Goal: Task Accomplishment & Management: Manage account settings

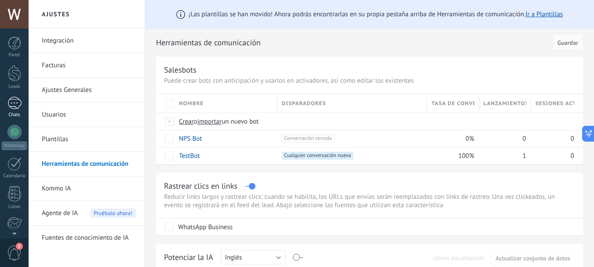
click at [14, 103] on div at bounding box center [14, 103] width 14 height 13
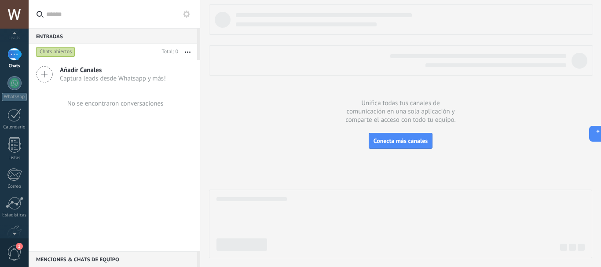
scroll to position [99, 0]
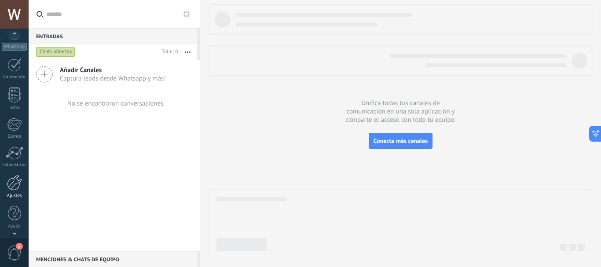
click at [15, 183] on div at bounding box center [14, 182] width 15 height 15
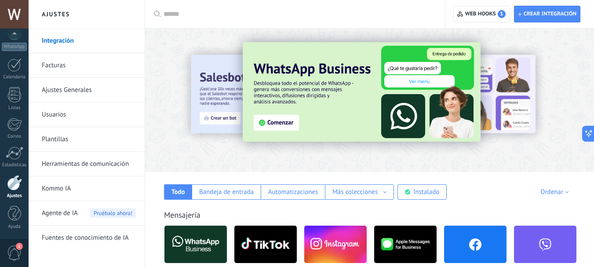
click at [469, 254] on img at bounding box center [475, 244] width 62 height 43
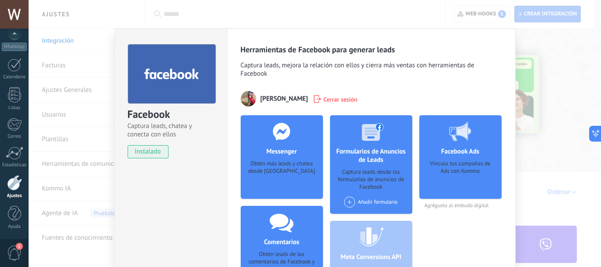
drag, startPoint x: 333, startPoint y: 94, endPoint x: 334, endPoint y: 101, distance: 7.2
click at [333, 95] on div "[PERSON_NAME] Cerrar sesión" at bounding box center [371, 98] width 261 height 15
click at [334, 101] on span "Cerrar sesión" at bounding box center [340, 99] width 34 height 9
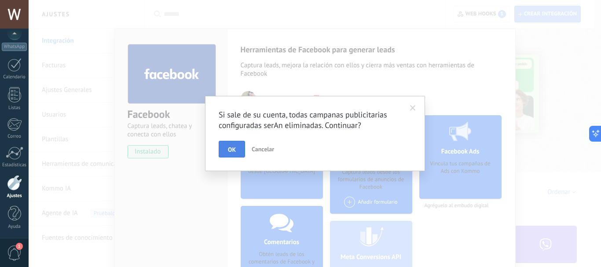
click at [229, 152] on span "OK" at bounding box center [232, 150] width 8 height 6
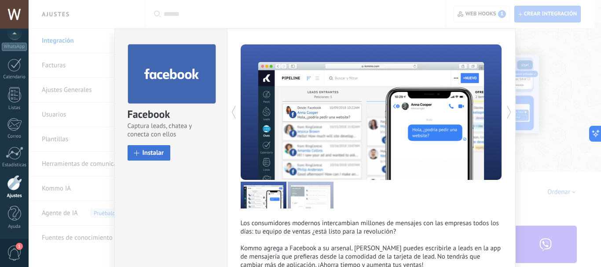
click at [147, 150] on span "Instalar" at bounding box center [154, 153] width 22 height 7
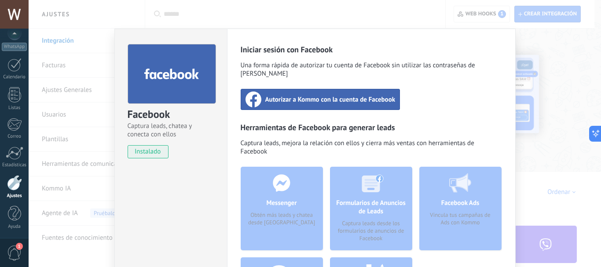
click at [326, 95] on span "Autorizar a Kommo con la cuenta de Facebook" at bounding box center [330, 99] width 130 height 9
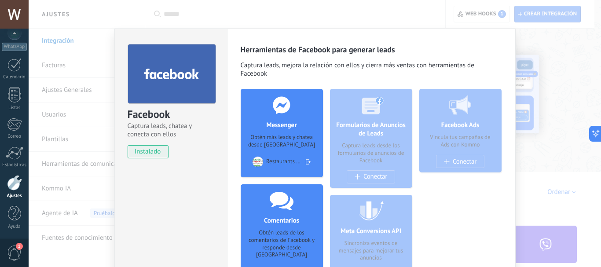
click at [297, 146] on div "Obtén más leads y chatea desde [GEOGRAPHIC_DATA]" at bounding box center [282, 141] width 68 height 15
click at [264, 145] on div "Obtén más leads y chatea desde [GEOGRAPHIC_DATA]" at bounding box center [282, 141] width 68 height 15
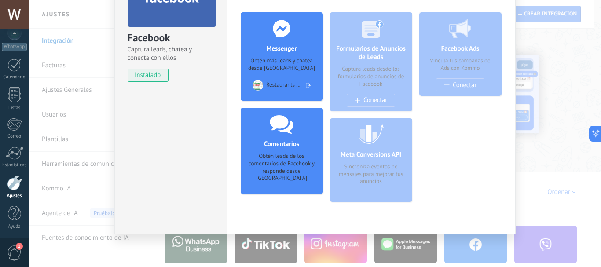
scroll to position [77, 0]
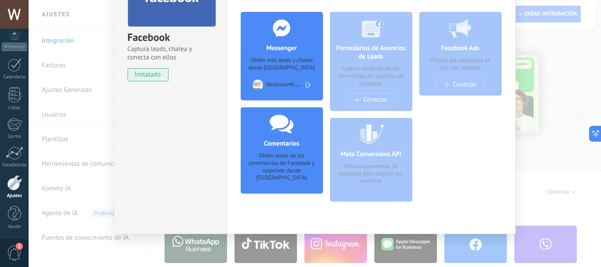
click at [281, 67] on div "Obtén más leads y chatea desde [GEOGRAPHIC_DATA]" at bounding box center [282, 64] width 68 height 15
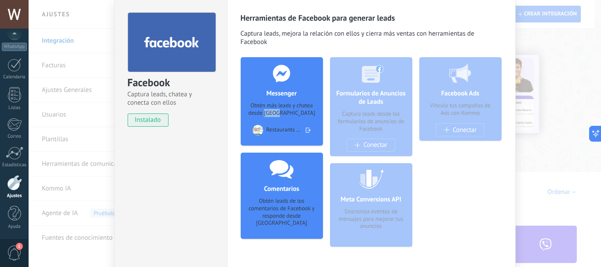
scroll to position [0, 0]
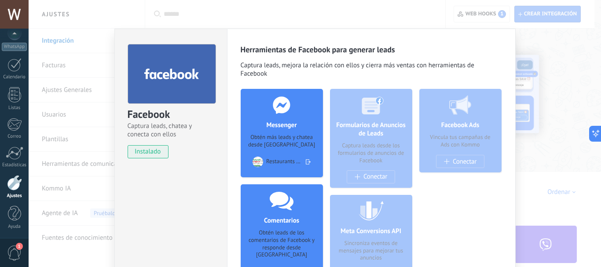
click at [306, 162] on use at bounding box center [308, 161] width 5 height 5
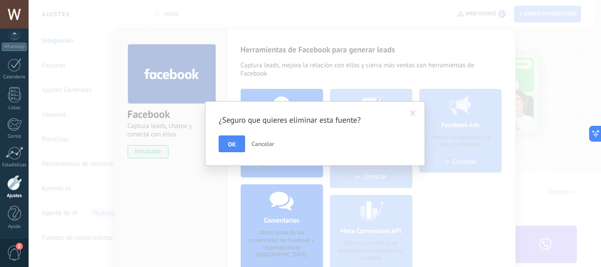
click at [264, 140] on button "Cancelar" at bounding box center [262, 144] width 29 height 17
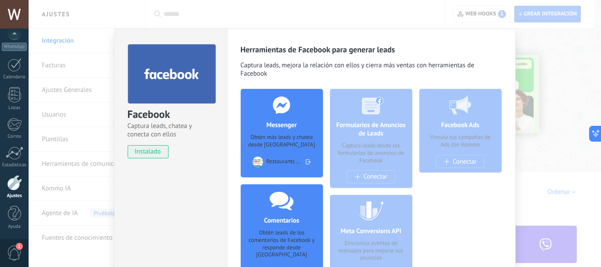
click at [256, 159] on img at bounding box center [258, 162] width 11 height 11
click at [272, 132] on div "Messenger Obtén más leads y chatea desde Kommo Restaurants Azogues Agregar pági…" at bounding box center [282, 133] width 82 height 88
click at [280, 113] on use at bounding box center [281, 104] width 17 height 17
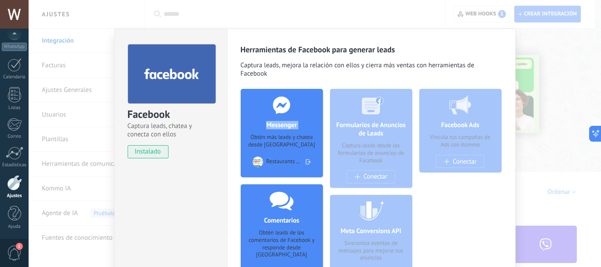
click at [280, 113] on use at bounding box center [281, 104] width 17 height 17
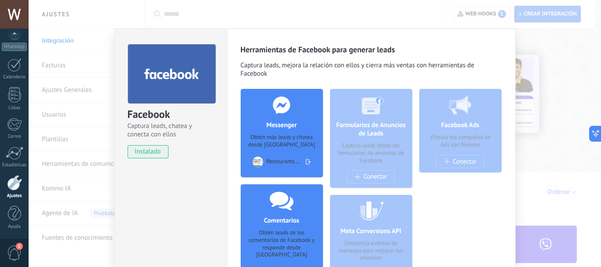
click at [181, 69] on icon at bounding box center [171, 74] width 55 height 15
click at [152, 150] on span "instalado" at bounding box center [148, 151] width 40 height 13
click at [158, 131] on span "Captura leads, chatea y conecta con ellos" at bounding box center [171, 130] width 87 height 17
click at [143, 84] on div at bounding box center [172, 74] width 88 height 60
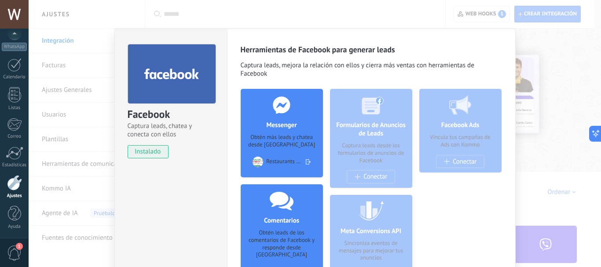
click at [456, 164] on div "Facebook Ads Vincula tus campañas de Ads con Kommo Conectar" at bounding box center [460, 131] width 82 height 84
drag, startPoint x: 457, startPoint y: 136, endPoint x: 487, endPoint y: 132, distance: 30.6
click at [487, 132] on div "Facebook Ads Vincula tus campañas de Ads con Kommo Conectar" at bounding box center [460, 131] width 82 height 84
click at [366, 157] on div "Formularios de Anuncios de Leads Captura leads desde los formularios de anuncio…" at bounding box center [371, 138] width 82 height 99
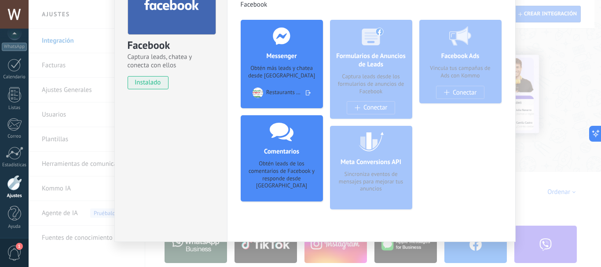
scroll to position [77, 0]
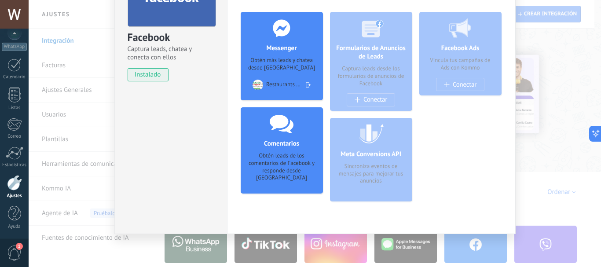
click at [368, 147] on div "Meta Conversions API Sincroniza eventos de mensajes para mejorar tus anuncios" at bounding box center [371, 160] width 82 height 84
click at [278, 154] on div "Obtén leads de los comentarios de Facebook y responde desde [GEOGRAPHIC_DATA]" at bounding box center [282, 167] width 68 height 30
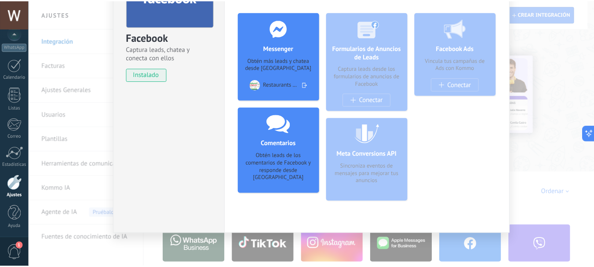
scroll to position [0, 0]
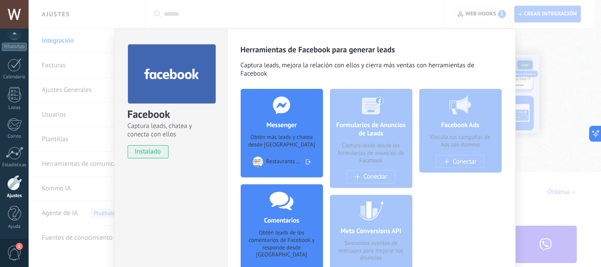
drag, startPoint x: 276, startPoint y: 136, endPoint x: 264, endPoint y: 139, distance: 13.4
click at [264, 139] on div "Obtén más leads y chatea desde [GEOGRAPHIC_DATA]" at bounding box center [282, 141] width 68 height 15
click at [253, 163] on img at bounding box center [258, 162] width 11 height 11
click at [299, 161] on span "Restaurants Azogues" at bounding box center [284, 161] width 37 height 7
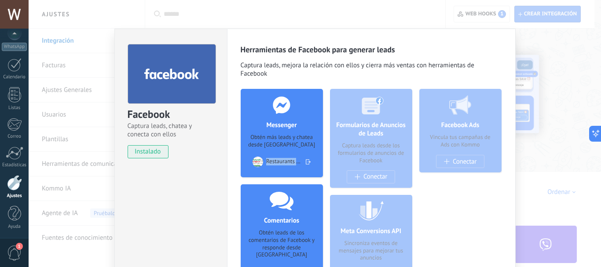
click at [299, 161] on span "Restaurants Azogues" at bounding box center [284, 161] width 37 height 7
drag, startPoint x: 160, startPoint y: 66, endPoint x: 142, endPoint y: 74, distance: 20.1
click at [142, 73] on div at bounding box center [172, 74] width 88 height 60
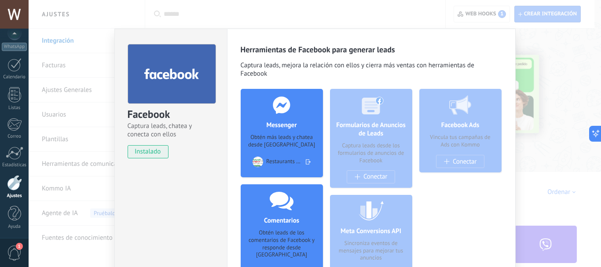
click at [139, 92] on div at bounding box center [172, 74] width 88 height 60
click at [137, 119] on div "Facebook" at bounding box center [171, 114] width 87 height 15
click at [143, 125] on span "Captura leads, chatea y conecta con ellos" at bounding box center [171, 130] width 87 height 17
click at [144, 152] on span "instalado" at bounding box center [148, 151] width 40 height 13
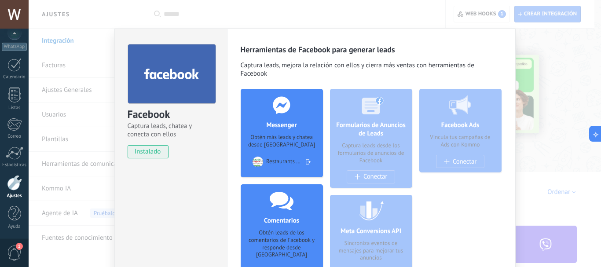
click at [63, 18] on div "Facebook Captura leads, chatea y conecta con ellos instalado Desinstalar Herram…" at bounding box center [315, 133] width 572 height 267
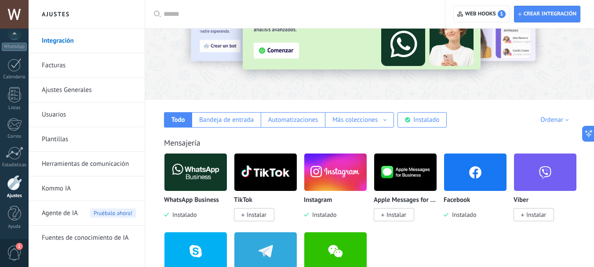
scroll to position [132, 0]
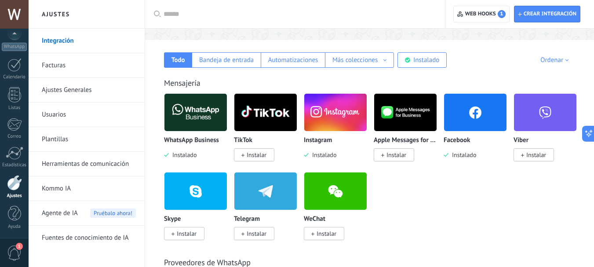
click at [481, 120] on img at bounding box center [475, 112] width 62 height 43
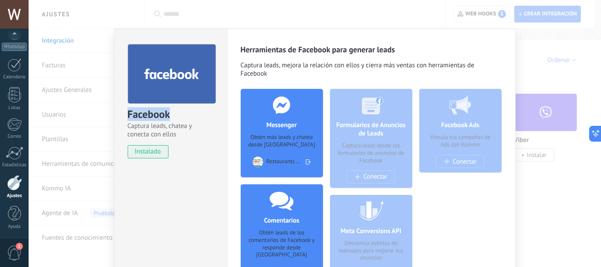
click at [103, 7] on div "Facebook Captura leads, chatea y conecta con ellos instalado Desinstalar Herram…" at bounding box center [315, 133] width 572 height 267
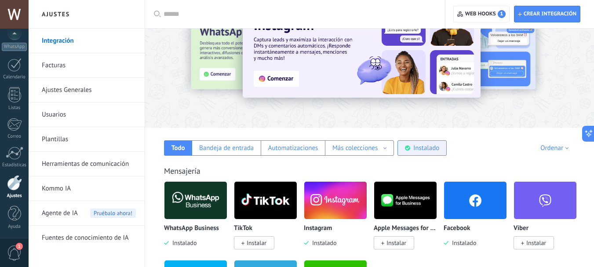
scroll to position [0, 0]
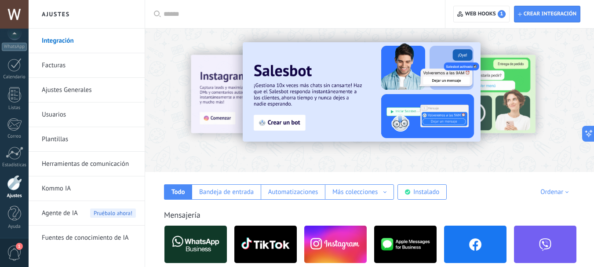
click at [60, 40] on link "Integración" at bounding box center [89, 41] width 94 height 25
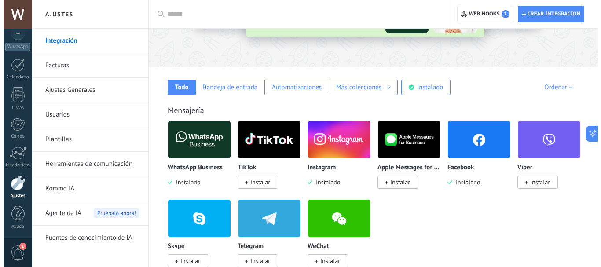
scroll to position [132, 0]
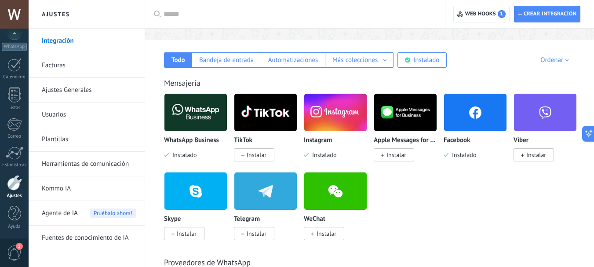
click at [484, 115] on img at bounding box center [475, 112] width 62 height 43
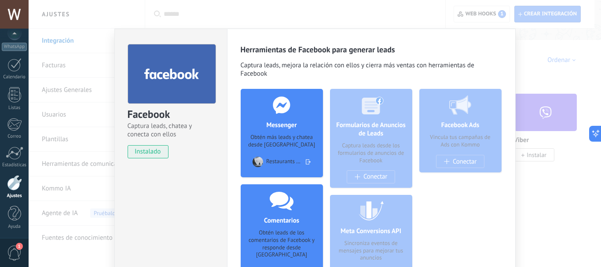
click at [538, 14] on div "Facebook Captura leads, chatea y conecta con ellos instalado Desinstalar Herram…" at bounding box center [315, 133] width 572 height 267
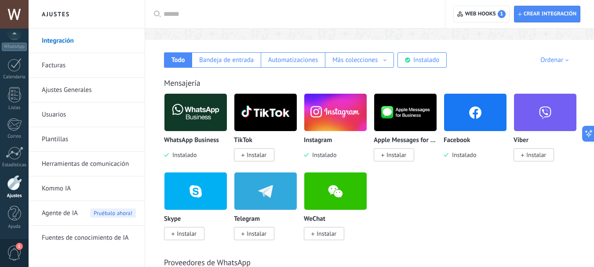
click at [490, 103] on img at bounding box center [475, 112] width 62 height 43
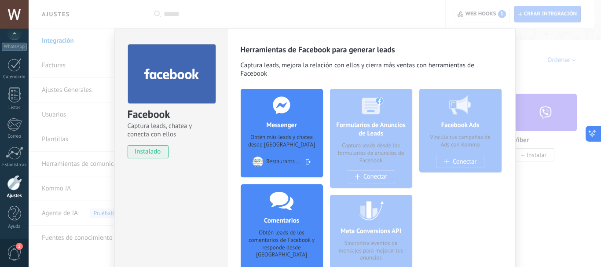
click at [594, 135] on icon at bounding box center [592, 133] width 9 height 9
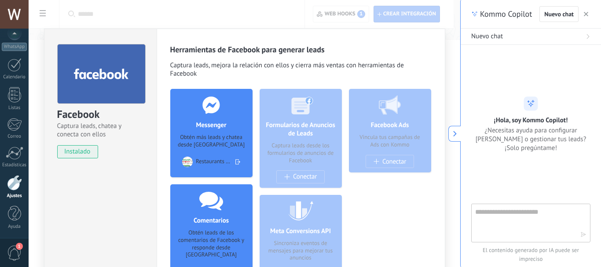
click at [434, 78] on div "Herramientas de Facebook para generar leads Captura leads, mejora la relación c…" at bounding box center [301, 170] width 289 height 283
click at [455, 136] on icon at bounding box center [455, 134] width 6 height 6
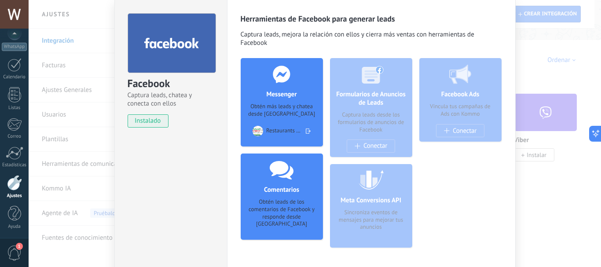
scroll to position [44, 0]
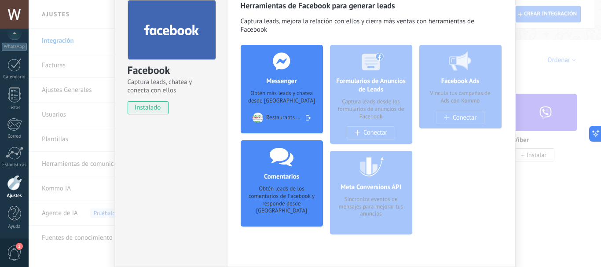
click at [15, 251] on span "1" at bounding box center [14, 253] width 15 height 15
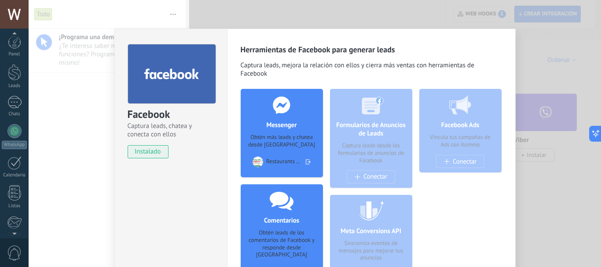
scroll to position [0, 0]
click at [12, 104] on div at bounding box center [14, 103] width 14 height 13
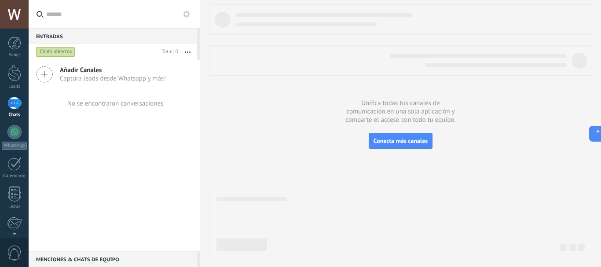
click at [13, 104] on div at bounding box center [14, 103] width 14 height 13
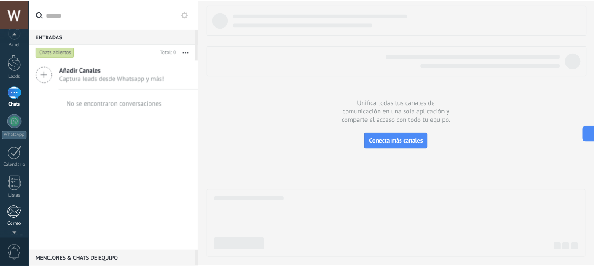
scroll to position [99, 0]
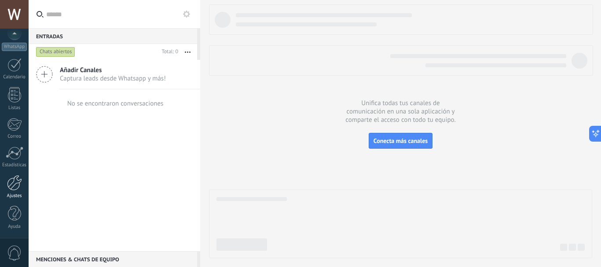
click at [15, 185] on div at bounding box center [14, 182] width 15 height 15
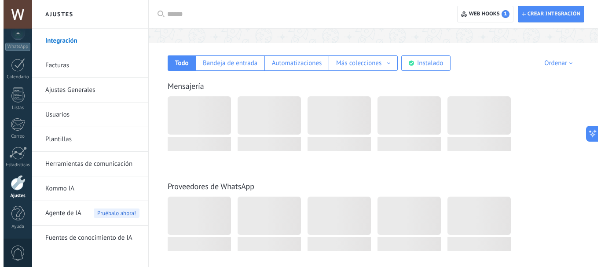
scroll to position [132, 0]
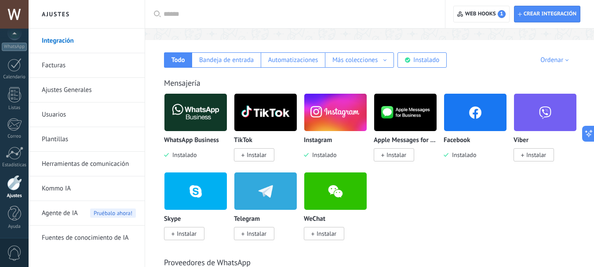
click at [472, 114] on img at bounding box center [475, 112] width 62 height 43
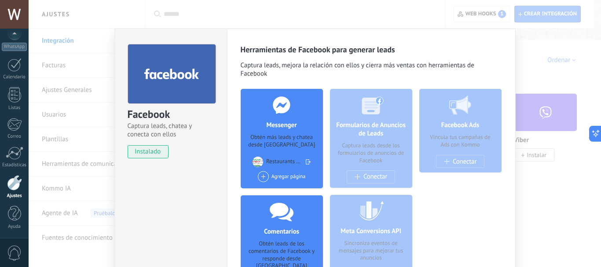
click at [264, 176] on span at bounding box center [263, 176] width 11 height 11
click at [283, 194] on div "Restaurante Azogues" at bounding box center [290, 192] width 66 height 19
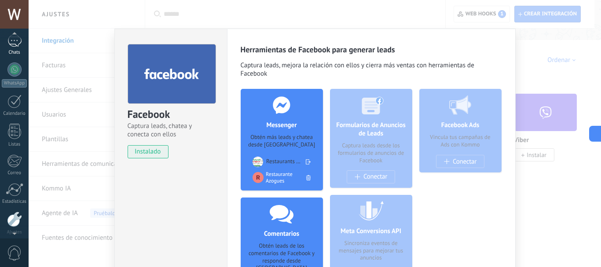
scroll to position [0, 0]
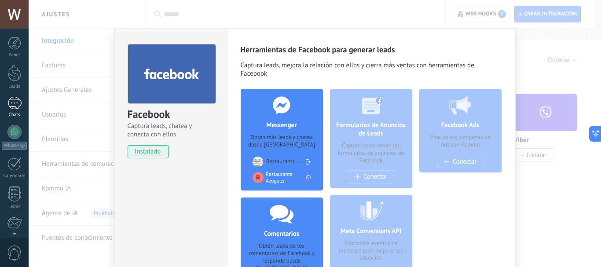
click at [14, 102] on div at bounding box center [14, 103] width 14 height 13
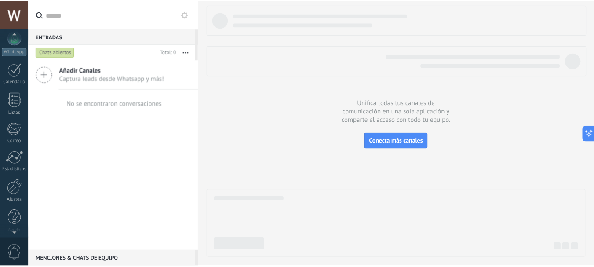
scroll to position [99, 0]
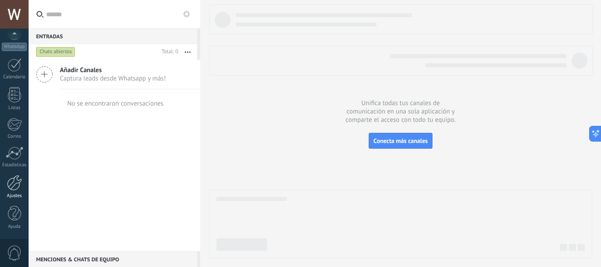
click at [18, 188] on div at bounding box center [14, 182] width 15 height 15
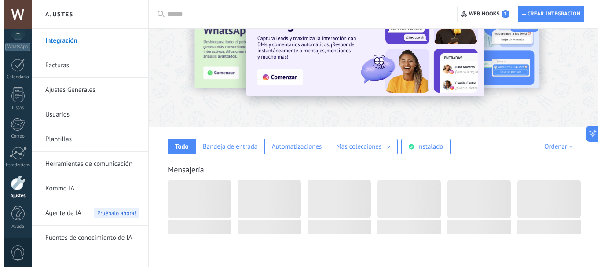
scroll to position [44, 0]
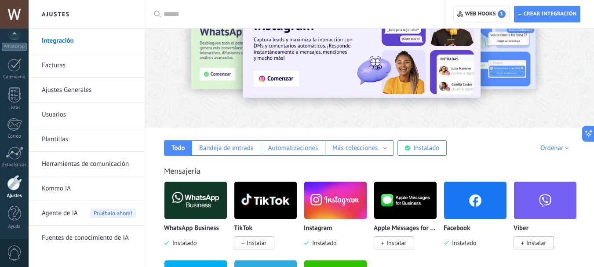
click at [463, 203] on img at bounding box center [475, 200] width 62 height 43
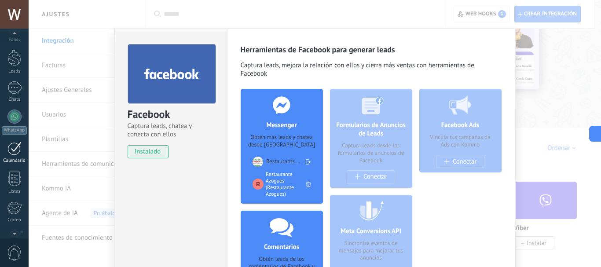
scroll to position [0, 0]
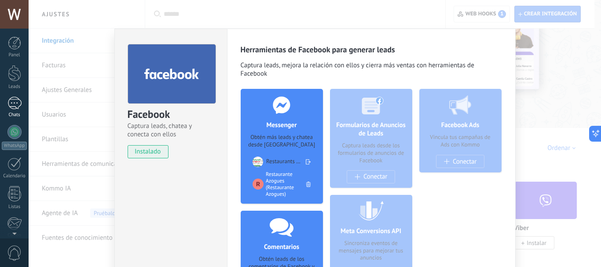
click at [15, 103] on div at bounding box center [14, 103] width 14 height 13
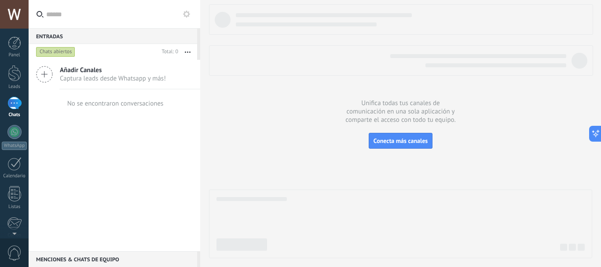
click at [43, 74] on use at bounding box center [45, 74] width 16 height 16
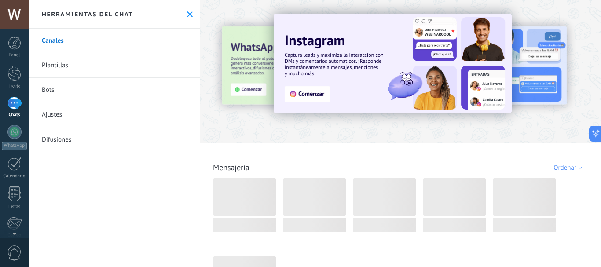
click at [187, 13] on icon at bounding box center [190, 14] width 6 height 6
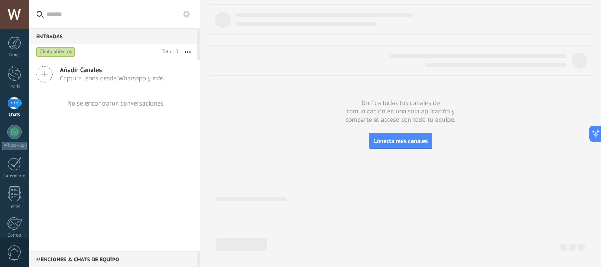
click at [61, 50] on div "Chats abiertos" at bounding box center [55, 52] width 39 height 11
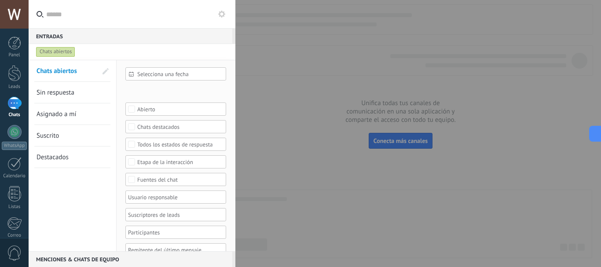
click at [61, 50] on div "Chats abiertos" at bounding box center [55, 52] width 39 height 11
click at [12, 103] on div at bounding box center [14, 103] width 14 height 13
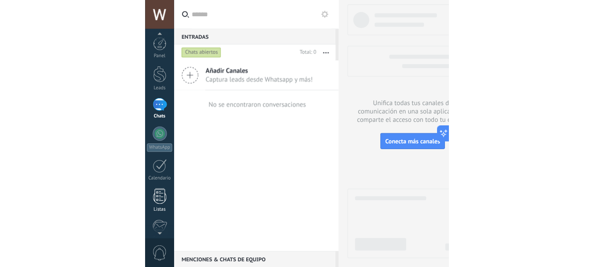
scroll to position [102, 0]
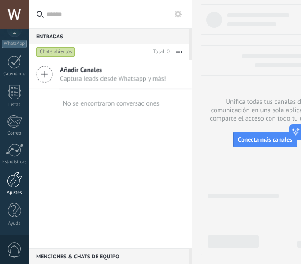
click at [15, 183] on div at bounding box center [14, 179] width 15 height 15
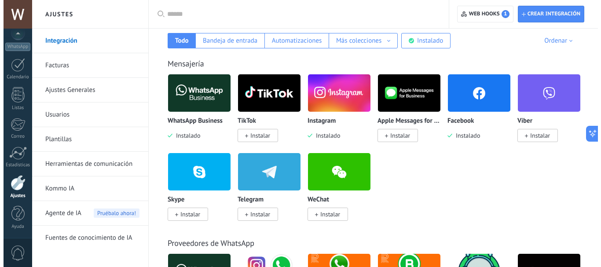
scroll to position [176, 0]
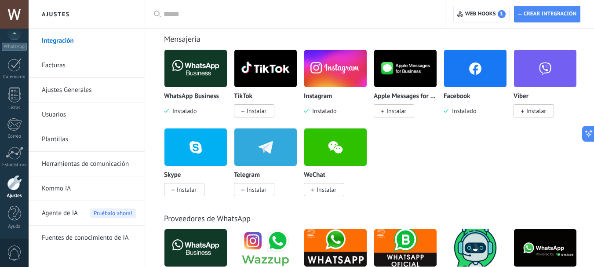
click at [479, 69] on img at bounding box center [475, 68] width 62 height 43
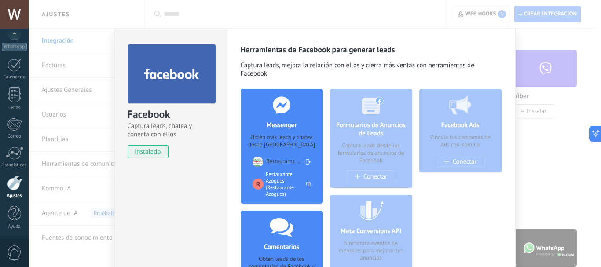
click at [256, 182] on div at bounding box center [258, 184] width 11 height 11
click at [270, 177] on div "Restaurante Azogues (Restaurante Azogues)" at bounding box center [286, 184] width 40 height 26
click at [254, 182] on div at bounding box center [258, 184] width 11 height 11
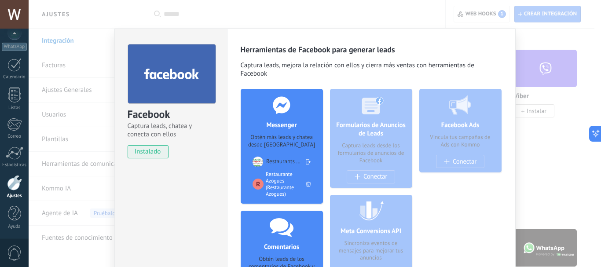
click at [307, 182] on icon at bounding box center [308, 184] width 4 height 5
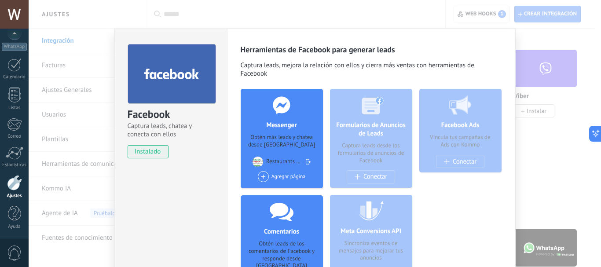
click at [261, 177] on span at bounding box center [263, 176] width 11 height 11
click at [286, 195] on div "Restaurante Azogues" at bounding box center [290, 192] width 66 height 19
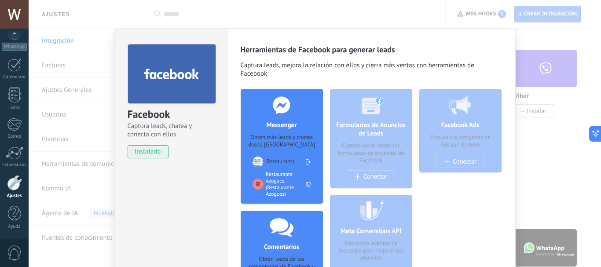
click at [197, 186] on div "Facebook Captura leads, chatea y conecta con ellos instalado Desinstalar" at bounding box center [170, 192] width 113 height 327
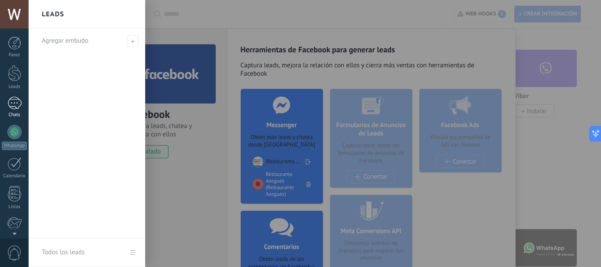
click at [15, 106] on div at bounding box center [14, 103] width 14 height 13
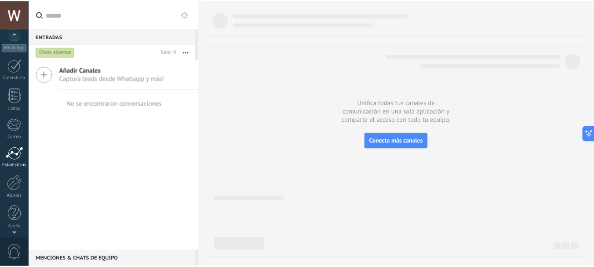
scroll to position [99, 0]
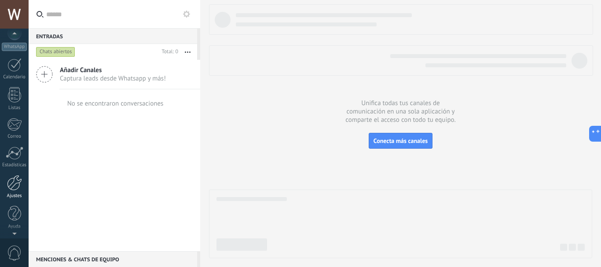
click at [12, 188] on div at bounding box center [14, 182] width 15 height 15
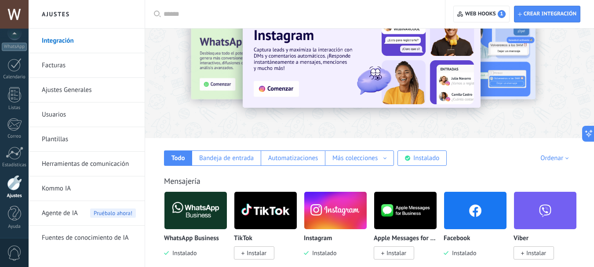
scroll to position [220, 0]
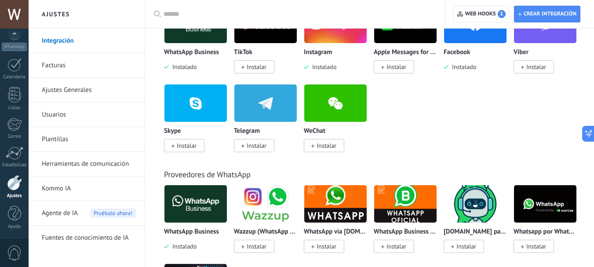
click at [14, 177] on div at bounding box center [14, 182] width 15 height 15
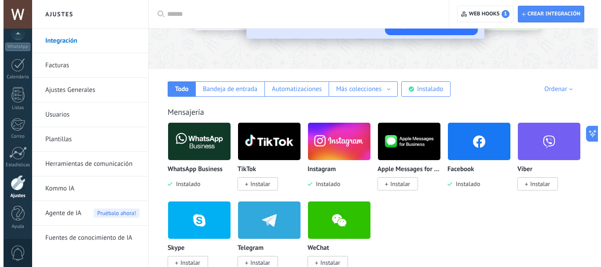
scroll to position [176, 0]
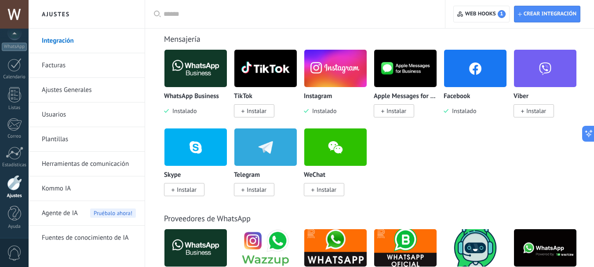
click at [471, 70] on img at bounding box center [475, 68] width 62 height 43
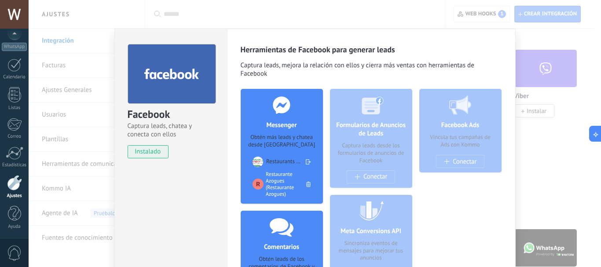
click at [306, 183] on icon at bounding box center [308, 184] width 4 height 5
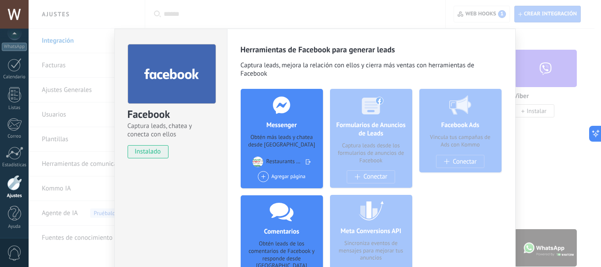
click at [307, 161] on icon at bounding box center [308, 161] width 5 height 13
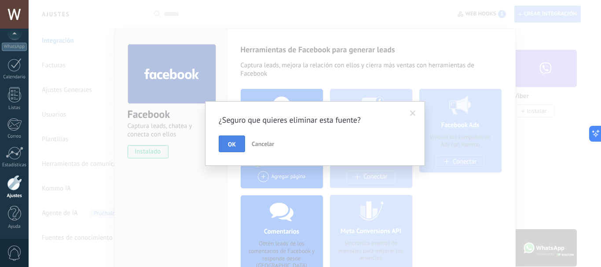
click at [232, 145] on span "OK" at bounding box center [232, 144] width 8 height 6
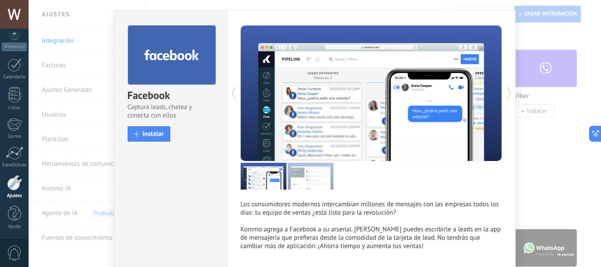
scroll to position [0, 0]
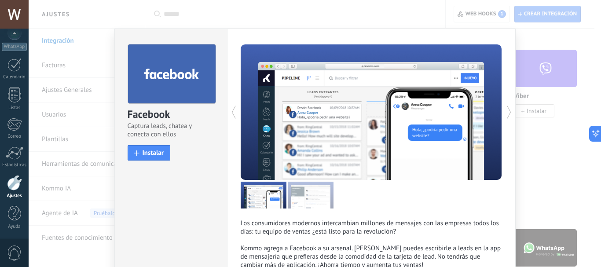
click at [397, 34] on div "Los consumidores modernos intercambian millones de mensajes con las empresas to…" at bounding box center [371, 162] width 289 height 266
click at [461, 72] on div at bounding box center [436, 112] width 131 height 136
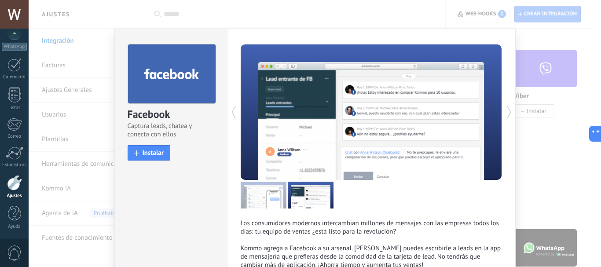
click at [356, 39] on div "Los consumidores modernos intercambian millones de mensajes con las empresas to…" at bounding box center [371, 162] width 289 height 266
drag, startPoint x: 362, startPoint y: 209, endPoint x: 377, endPoint y: 191, distance: 23.1
click at [362, 208] on div "Los consumidores modernos intercambian millones de mensajes con las empresas to…" at bounding box center [371, 156] width 261 height 225
click at [476, 12] on div "Facebook Captura leads, chatea y conecta con ellos install Instalar Los consumi…" at bounding box center [315, 133] width 572 height 267
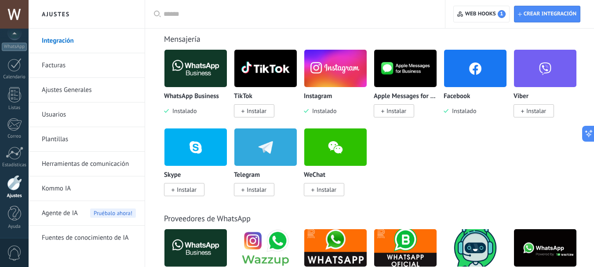
click at [474, 77] on img at bounding box center [475, 68] width 62 height 43
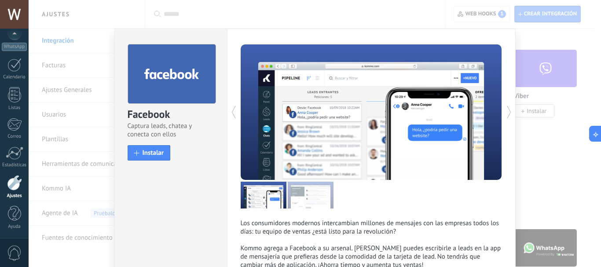
scroll to position [61, 0]
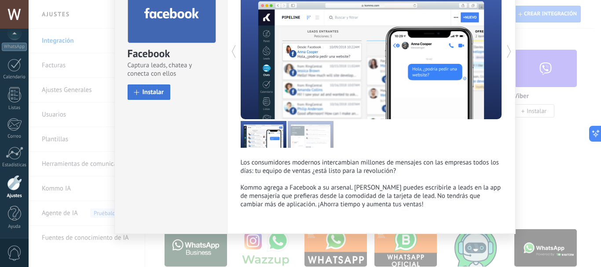
click at [146, 94] on span "Instalar" at bounding box center [154, 92] width 22 height 7
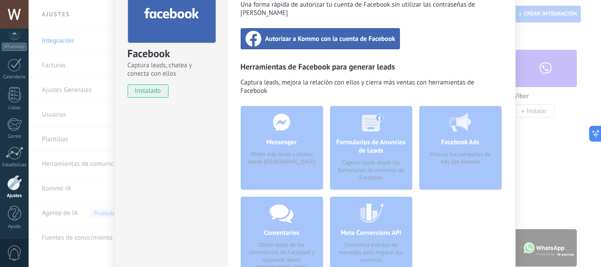
scroll to position [0, 0]
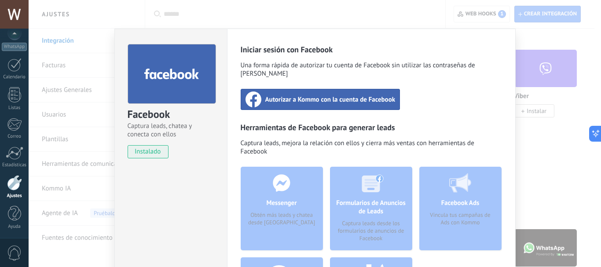
click at [301, 95] on span "Autorizar a Kommo con la cuenta de Facebook" at bounding box center [330, 99] width 130 height 9
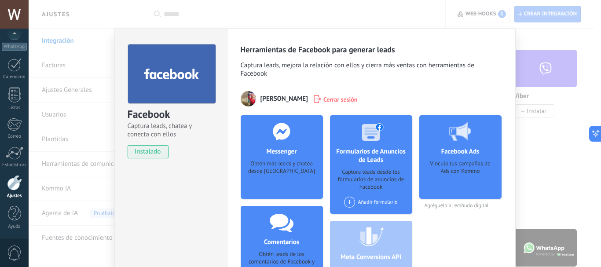
click at [286, 176] on div "Obtén más leads y chatea desde [GEOGRAPHIC_DATA]" at bounding box center [282, 173] width 68 height 27
click at [14, 151] on div at bounding box center [15, 153] width 18 height 13
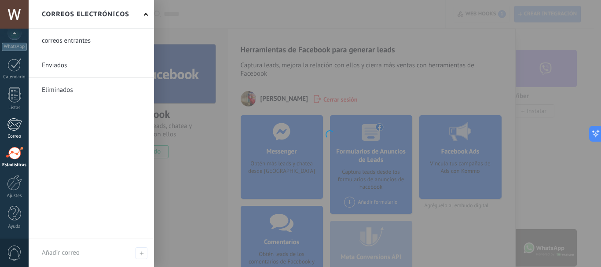
click at [14, 121] on div at bounding box center [14, 124] width 15 height 13
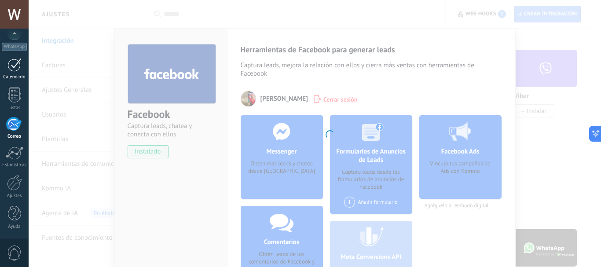
click at [14, 94] on div at bounding box center [14, 94] width 13 height 15
click at [13, 51] on div "WhatsApp" at bounding box center [14, 47] width 25 height 8
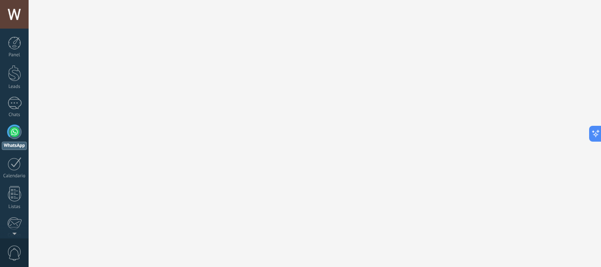
click at [13, 130] on div at bounding box center [14, 132] width 14 height 14
click at [17, 101] on div at bounding box center [14, 103] width 14 height 13
click at [17, 68] on div at bounding box center [14, 73] width 13 height 16
click at [14, 42] on div at bounding box center [14, 43] width 13 height 13
click at [13, 77] on div at bounding box center [14, 73] width 13 height 16
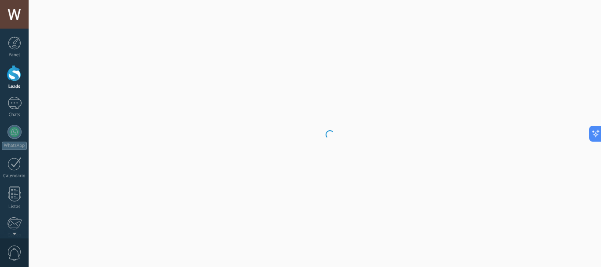
click at [12, 95] on div "Panel Leads Chats WhatsApp Clientes" at bounding box center [14, 187] width 29 height 301
click at [13, 99] on div at bounding box center [14, 103] width 14 height 13
click at [17, 183] on div at bounding box center [14, 182] width 15 height 15
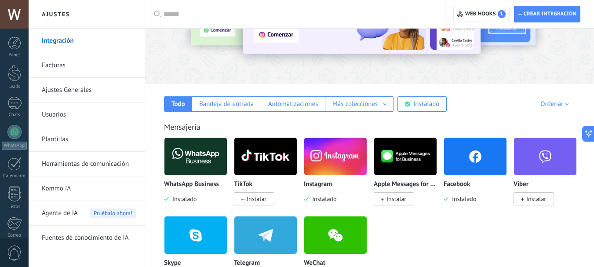
click at [474, 166] on img at bounding box center [475, 156] width 62 height 43
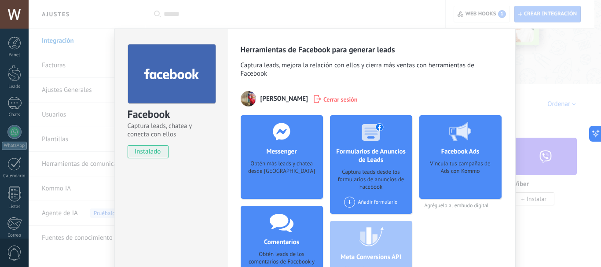
click at [294, 183] on div "Obtén más leads y chatea desde [GEOGRAPHIC_DATA]" at bounding box center [282, 173] width 68 height 27
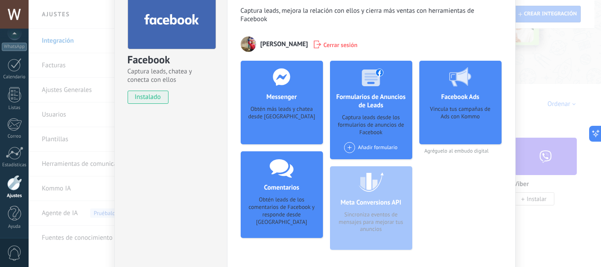
scroll to position [103, 0]
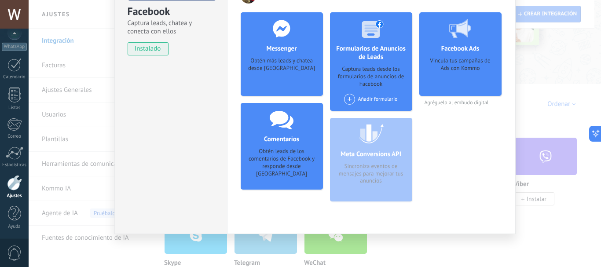
click at [15, 181] on div at bounding box center [14, 182] width 15 height 15
click at [15, 151] on div at bounding box center [15, 153] width 18 height 13
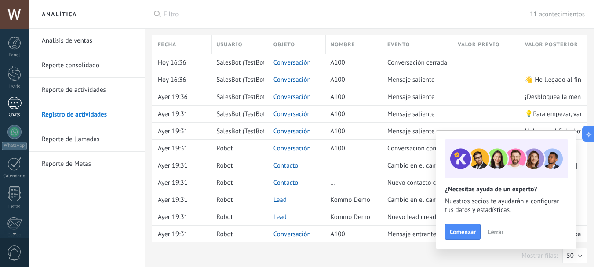
click at [10, 107] on div at bounding box center [14, 103] width 14 height 13
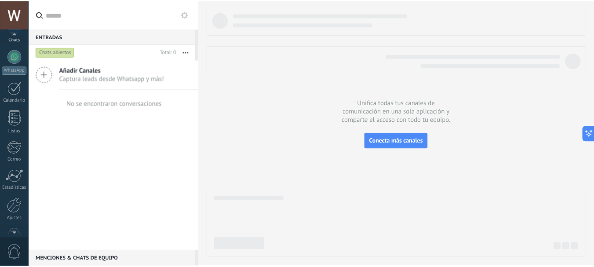
scroll to position [99, 0]
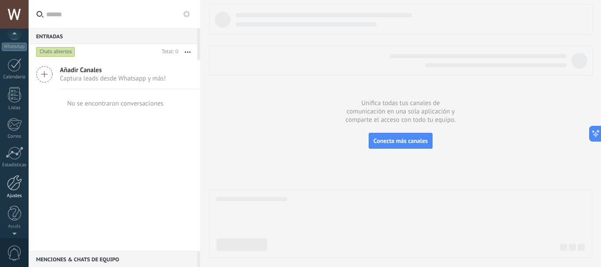
click at [15, 188] on div at bounding box center [14, 182] width 15 height 15
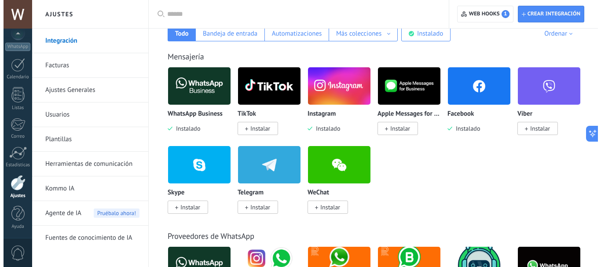
scroll to position [132, 0]
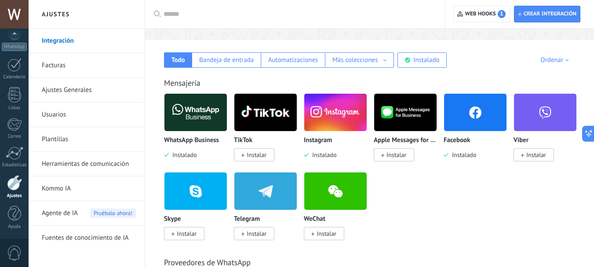
click at [480, 108] on img at bounding box center [475, 112] width 62 height 43
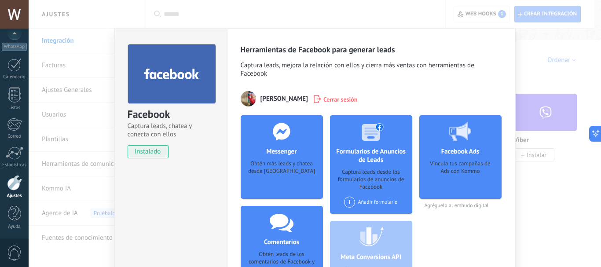
click at [279, 183] on div "Obtén más leads y chatea desde [GEOGRAPHIC_DATA]" at bounding box center [282, 173] width 68 height 27
click at [270, 123] on icon at bounding box center [281, 132] width 23 height 18
click at [286, 155] on h4 "Messenger" at bounding box center [281, 151] width 35 height 8
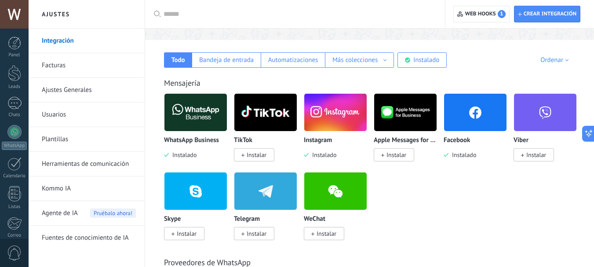
click at [468, 117] on img at bounding box center [475, 112] width 62 height 43
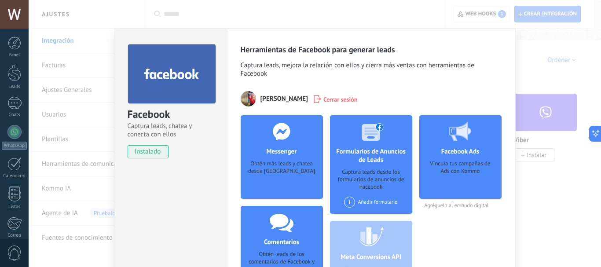
click at [272, 179] on div "Obtén más leads y chatea desde [GEOGRAPHIC_DATA]" at bounding box center [282, 173] width 68 height 27
click at [279, 177] on div "Obtén más leads y chatea desde [GEOGRAPHIC_DATA]" at bounding box center [282, 173] width 68 height 27
click at [287, 147] on div at bounding box center [281, 131] width 87 height 32
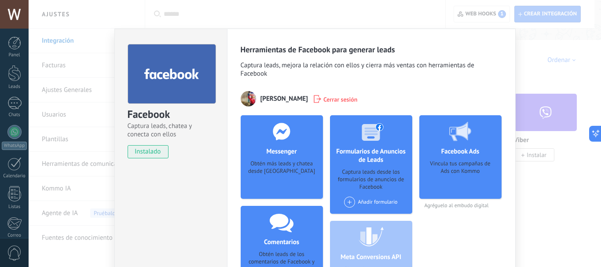
click at [279, 128] on use at bounding box center [281, 131] width 17 height 17
drag, startPoint x: 274, startPoint y: 158, endPoint x: 273, endPoint y: 171, distance: 12.8
click at [273, 171] on div "Obtén más leads y chatea desde [GEOGRAPHIC_DATA]" at bounding box center [282, 173] width 68 height 27
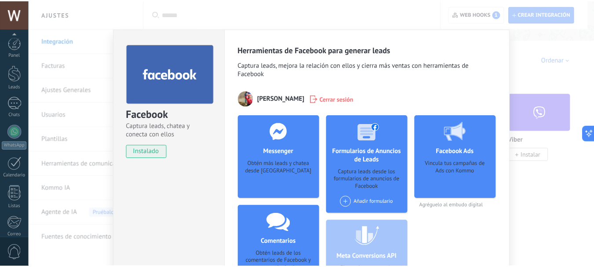
scroll to position [99, 0]
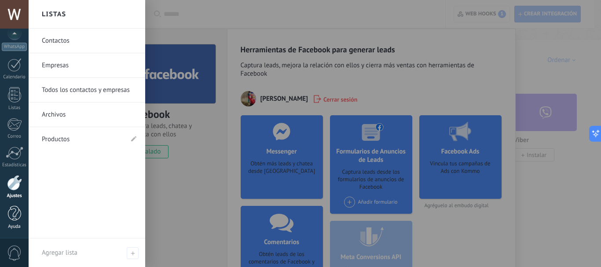
click at [14, 218] on div at bounding box center [14, 213] width 13 height 15
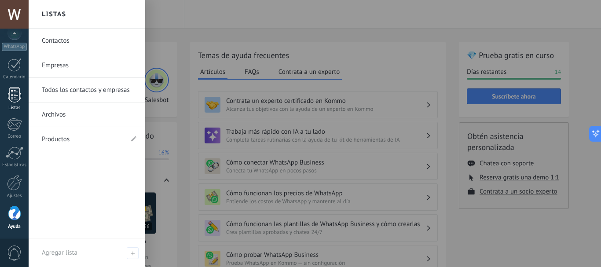
click at [22, 109] on div "Listas" at bounding box center [15, 108] width 26 height 6
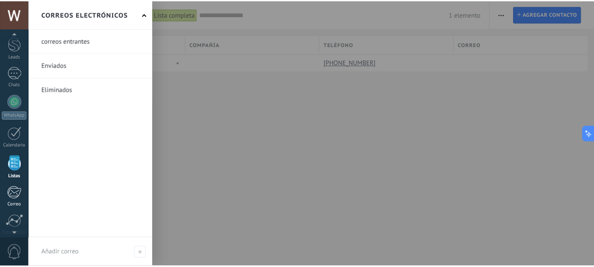
scroll to position [99, 0]
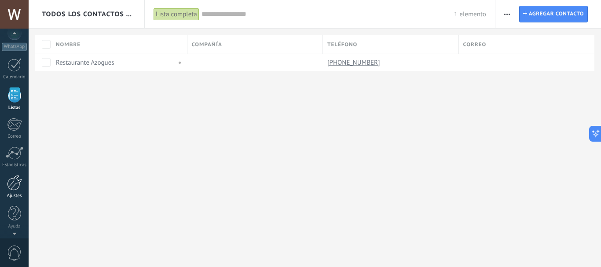
click at [21, 183] on div at bounding box center [14, 182] width 15 height 15
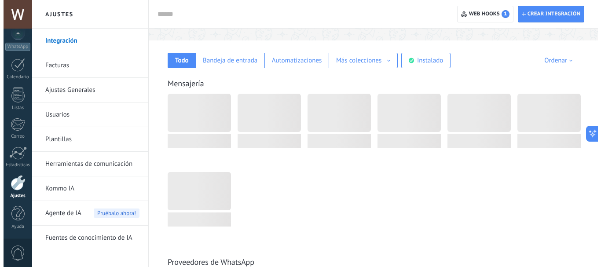
scroll to position [132, 0]
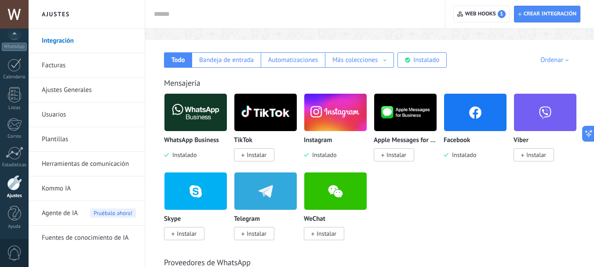
click at [476, 117] on img at bounding box center [475, 112] width 62 height 43
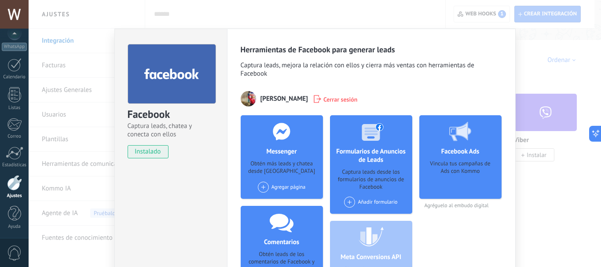
click at [260, 187] on span at bounding box center [263, 187] width 11 height 11
click at [266, 203] on div at bounding box center [265, 203] width 11 height 11
click at [1, 178] on link "Ajustes" at bounding box center [14, 187] width 29 height 24
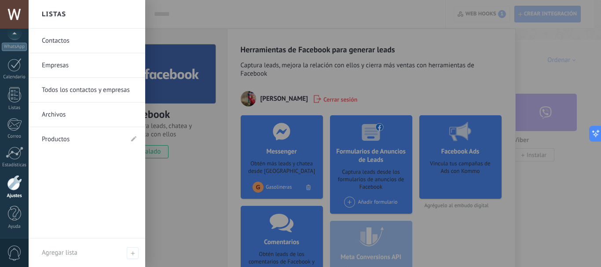
click at [4, 83] on div "Panel Leads Chats WhatsApp Clientes" at bounding box center [14, 88] width 29 height 301
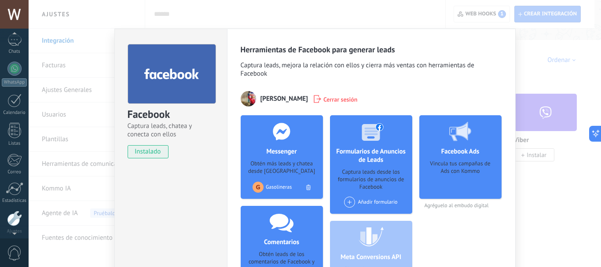
click at [17, 35] on div at bounding box center [14, 35] width 29 height 13
click at [15, 98] on div at bounding box center [14, 103] width 14 height 13
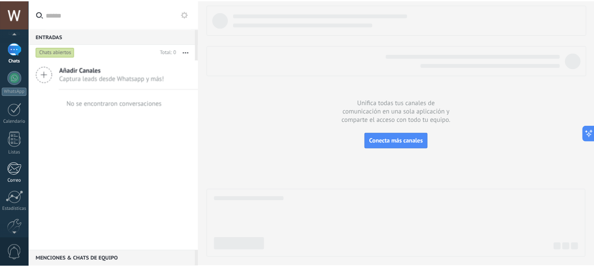
scroll to position [99, 0]
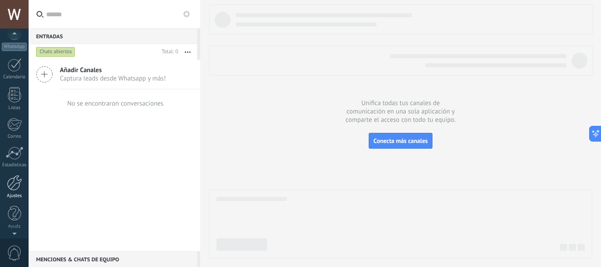
click at [15, 189] on div at bounding box center [14, 182] width 15 height 15
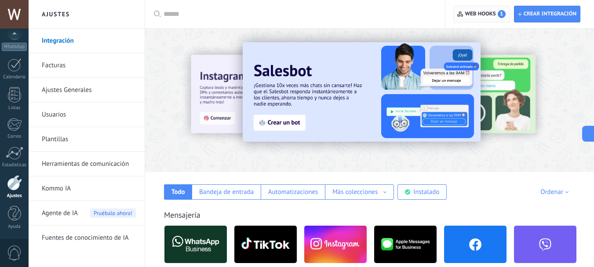
click at [482, 13] on span "Web hooks 1" at bounding box center [486, 14] width 40 height 8
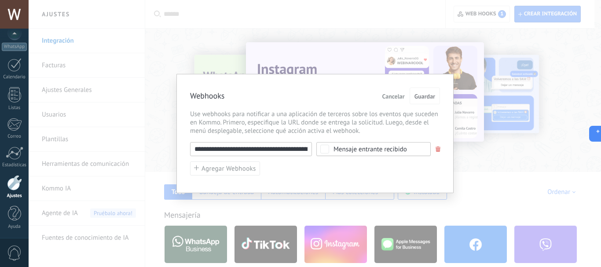
click at [292, 143] on input "**********" at bounding box center [251, 149] width 122 height 14
click at [297, 153] on input "**********" at bounding box center [251, 149] width 122 height 14
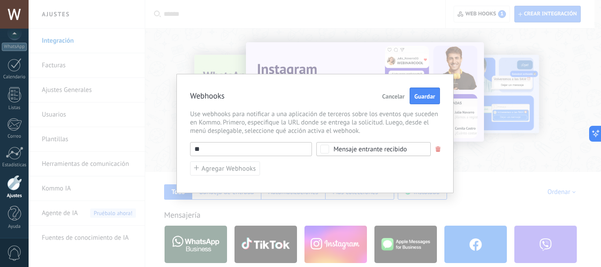
type input "*"
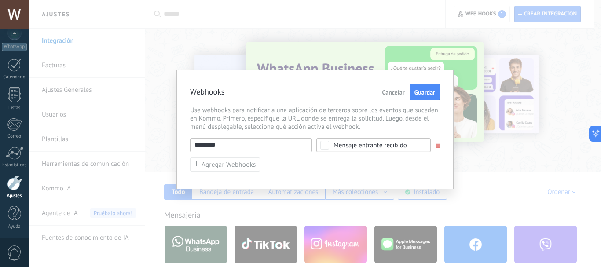
drag, startPoint x: 241, startPoint y: 147, endPoint x: 127, endPoint y: 150, distance: 114.0
click at [128, 150] on div "Webhooks Cancelar Guardar Use webhooks para notificar a una aplicación de terce…" at bounding box center [315, 133] width 572 height 267
click at [225, 145] on input "********" at bounding box center [251, 145] width 122 height 14
paste input "**********"
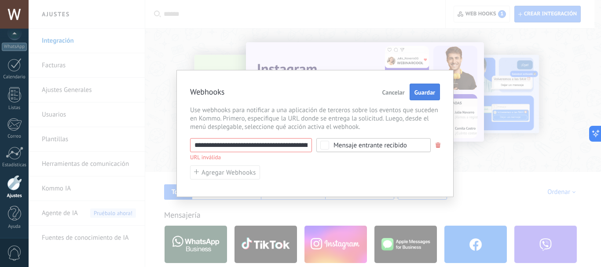
click at [411, 97] on button "Guardar" at bounding box center [425, 92] width 30 height 17
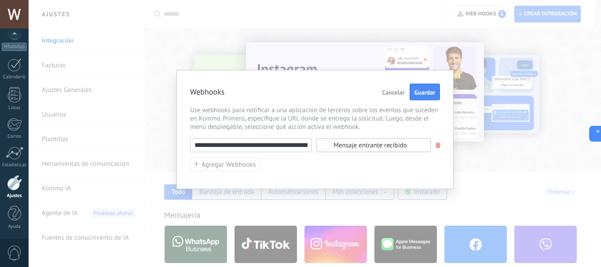
click at [216, 141] on input "**********" at bounding box center [251, 145] width 122 height 14
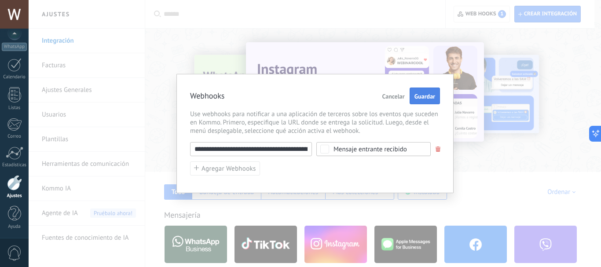
type input "**********"
click at [419, 94] on span "Guardar" at bounding box center [425, 96] width 21 height 6
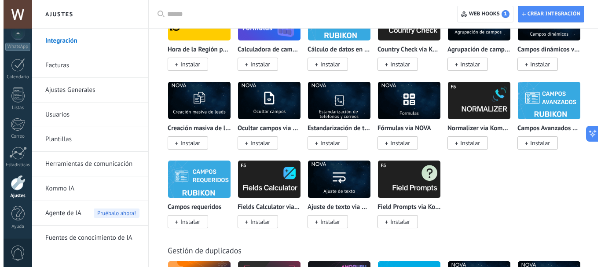
scroll to position [3695, 0]
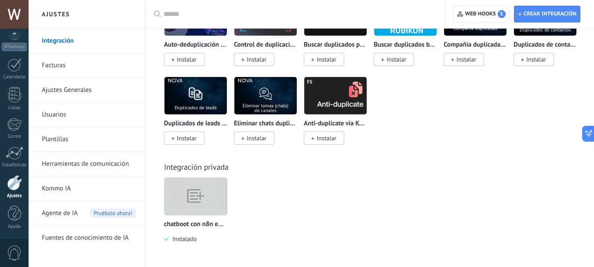
click at [201, 198] on img at bounding box center [196, 196] width 62 height 48
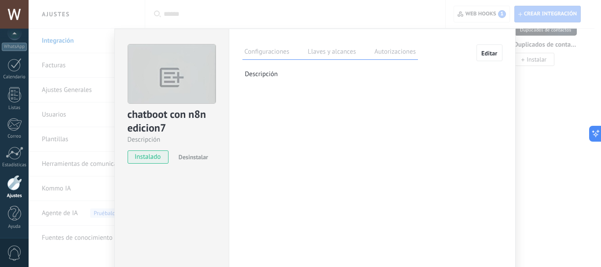
click at [338, 50] on label "Llaves y alcances" at bounding box center [332, 53] width 52 height 13
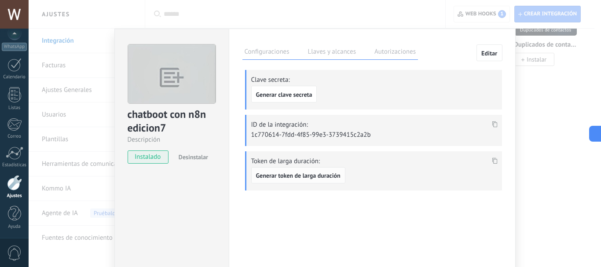
click at [305, 176] on span "Generar token de larga duración" at bounding box center [298, 175] width 84 height 6
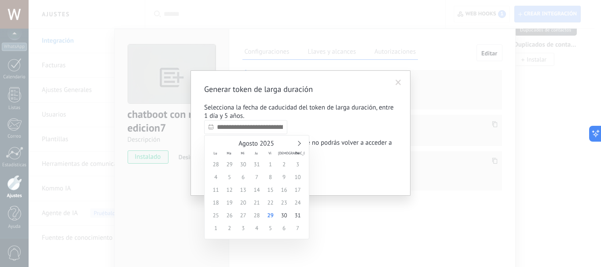
click at [247, 130] on input "text" at bounding box center [245, 127] width 83 height 14
click at [301, 142] on div "Agosto 2025" at bounding box center [256, 144] width 95 height 8
click at [298, 142] on link at bounding box center [298, 143] width 5 height 5
type input "**********"
click at [298, 176] on span "14" at bounding box center [298, 177] width 14 height 13
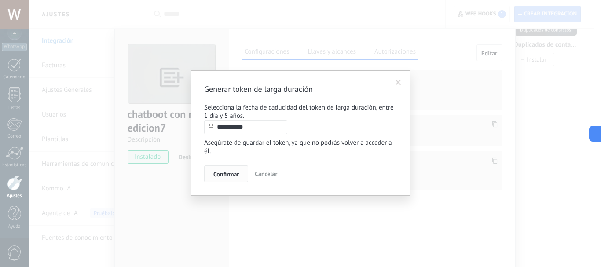
click at [224, 174] on span "Confirmar" at bounding box center [226, 174] width 26 height 6
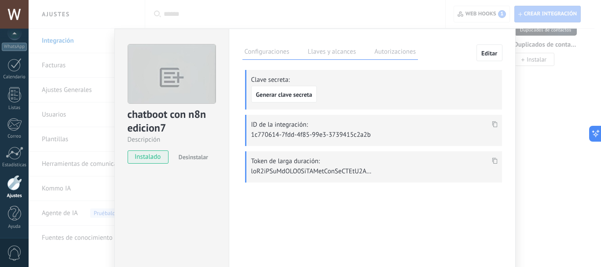
click at [378, 169] on div "Token de larga duración:" at bounding box center [373, 166] width 257 height 31
click at [342, 169] on p at bounding box center [312, 171] width 123 height 8
click at [492, 159] on icon at bounding box center [494, 161] width 5 height 6
